Goal: Understand process/instructions: Learn how to perform a task or action

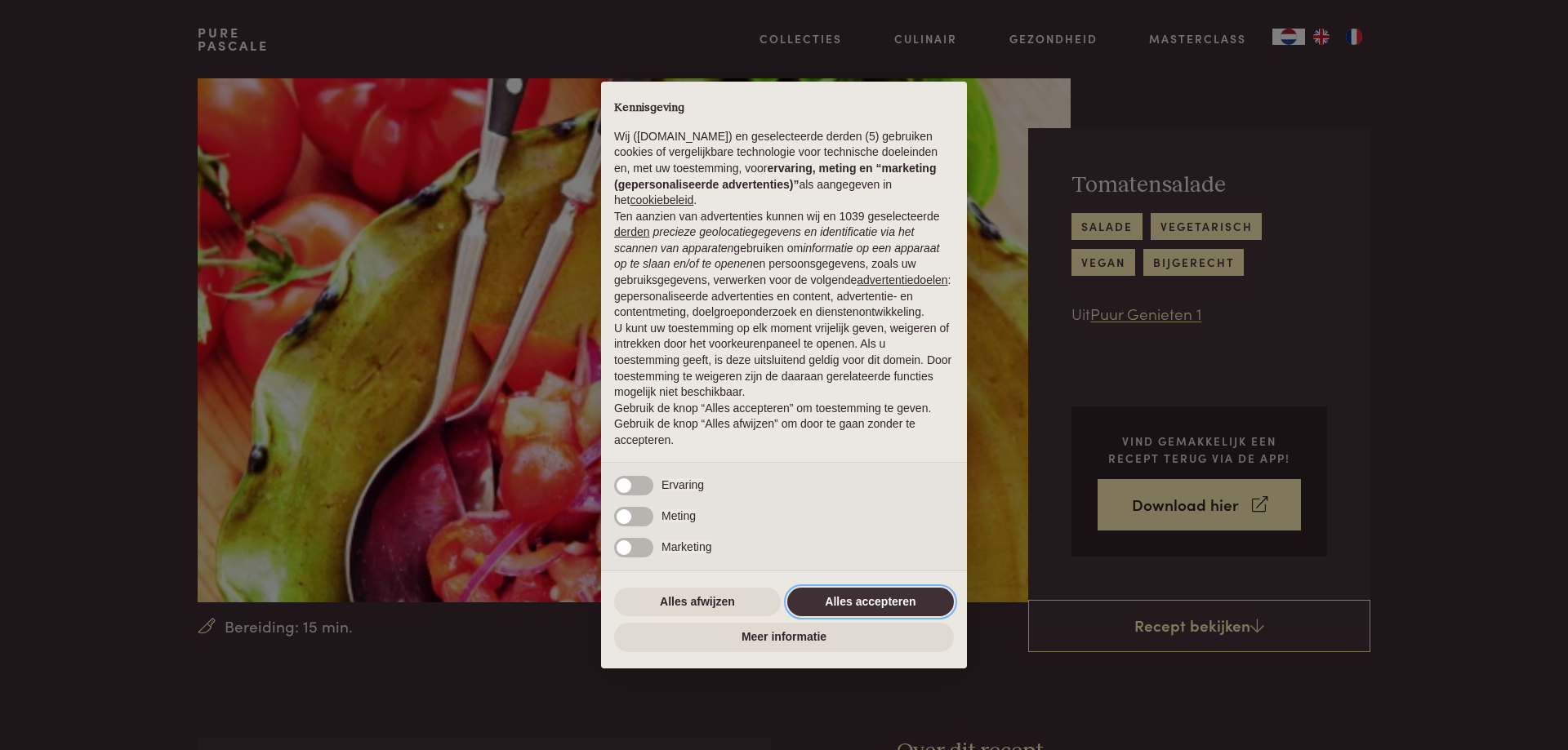
click at [908, 601] on button "Alles accepteren" at bounding box center [871, 603] width 166 height 29
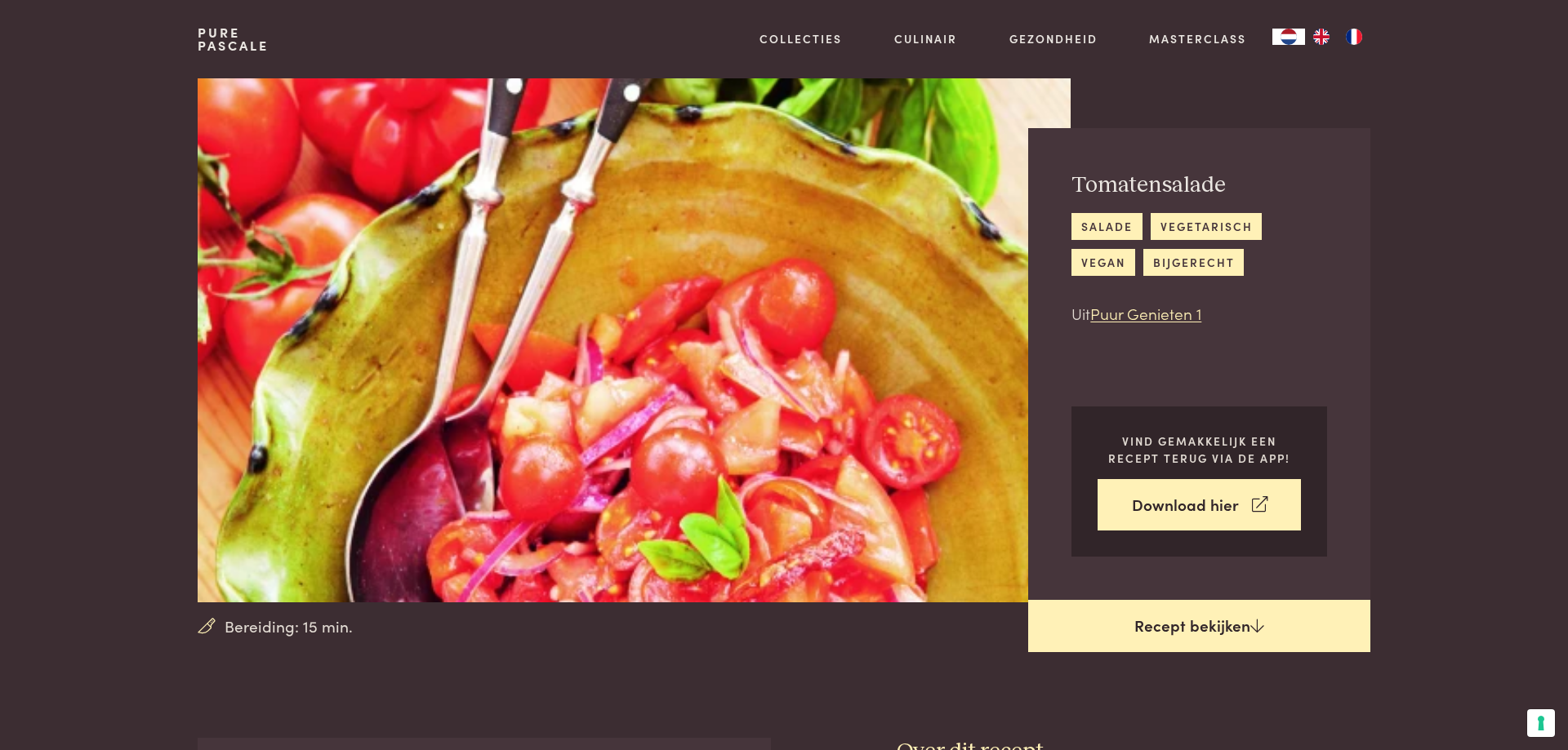
click at [1174, 627] on link "Recept bekijken" at bounding box center [1199, 626] width 342 height 52
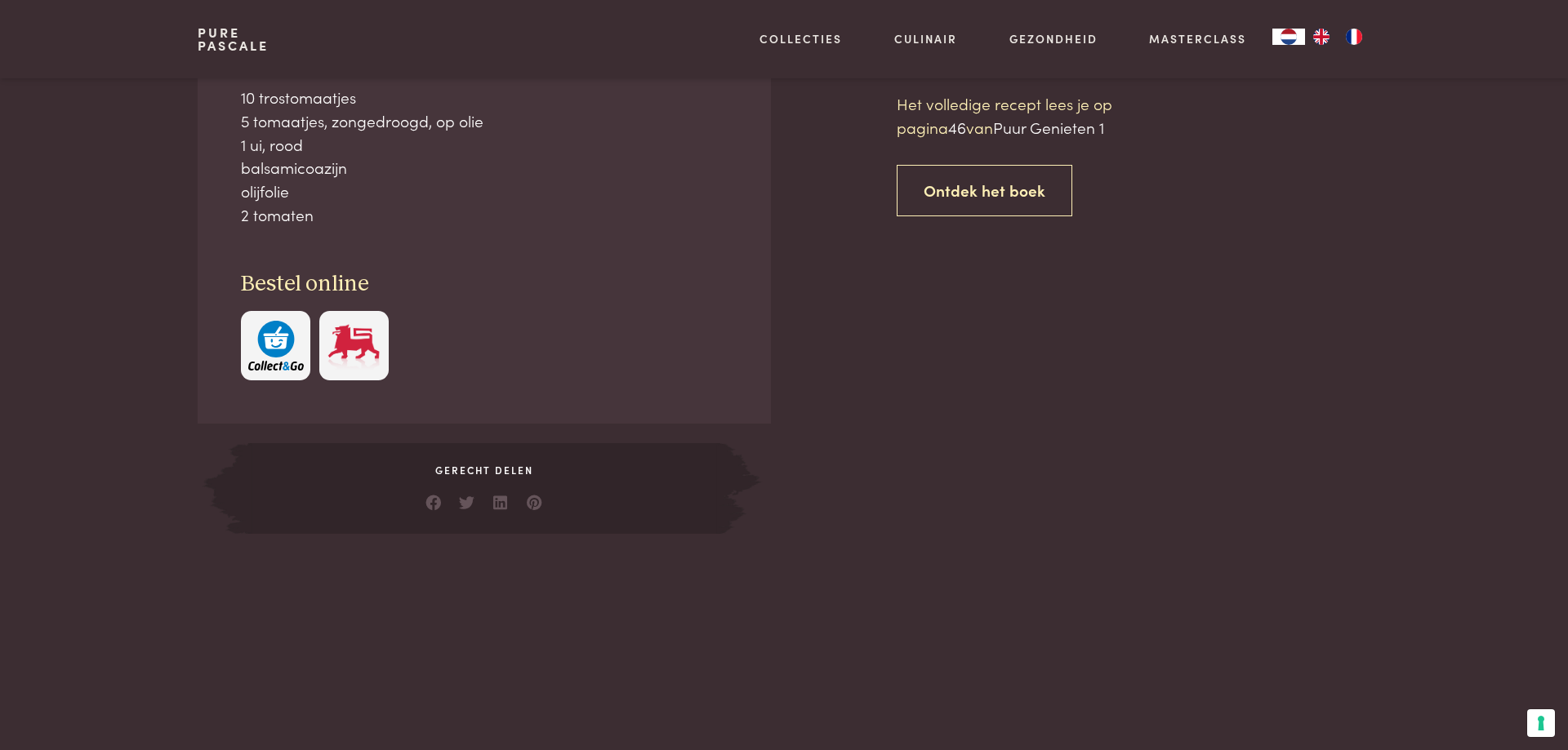
scroll to position [737, 0]
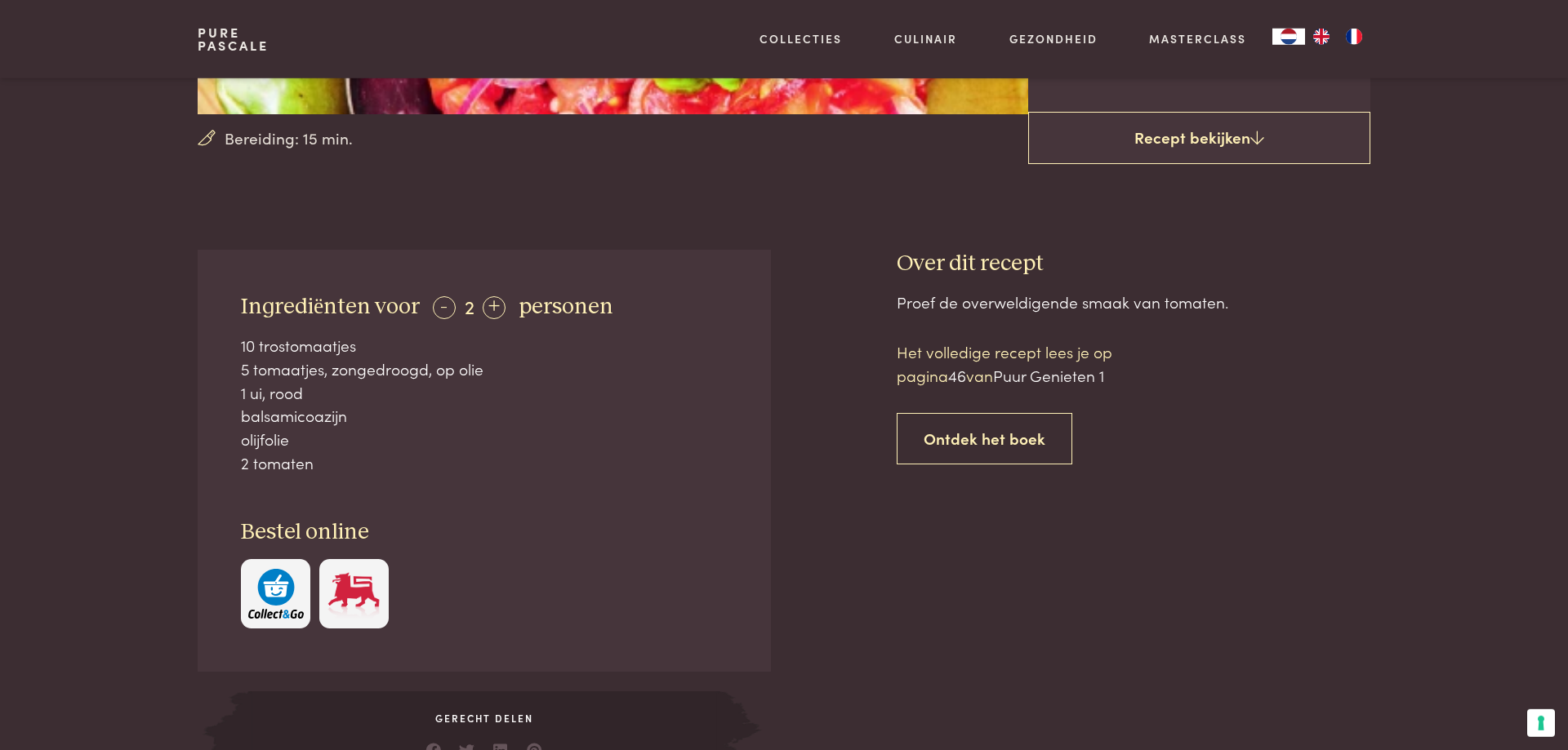
scroll to position [488, 0]
click at [492, 312] on div "+" at bounding box center [494, 308] width 23 height 23
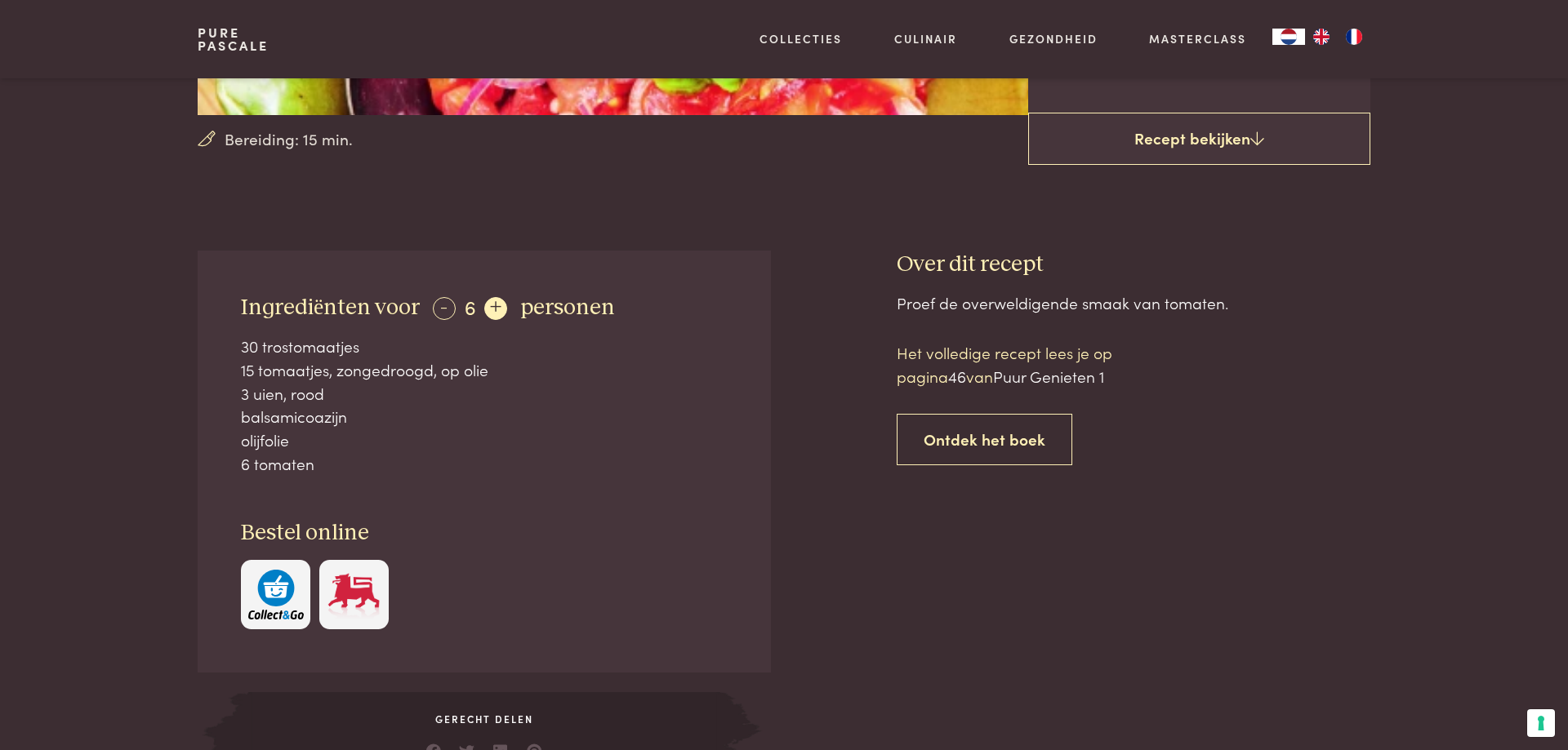
click at [492, 312] on div "+" at bounding box center [495, 308] width 23 height 23
click at [492, 312] on div "+" at bounding box center [494, 308] width 23 height 23
click at [492, 312] on div "+" at bounding box center [495, 308] width 23 height 23
click at [492, 312] on div "- 10 +" at bounding box center [473, 306] width 81 height 24
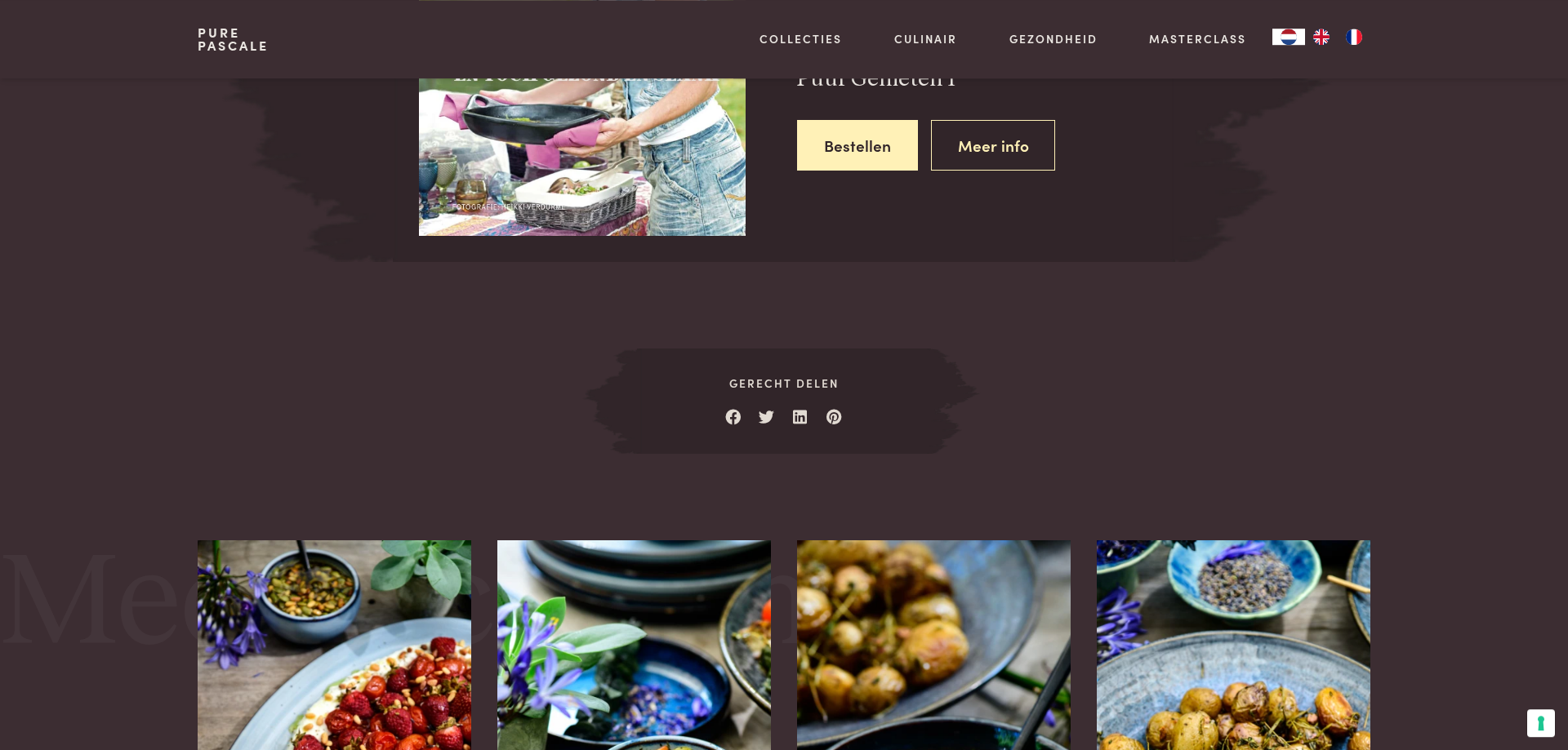
scroll to position [1416, 0]
